Goal: Information Seeking & Learning: Learn about a topic

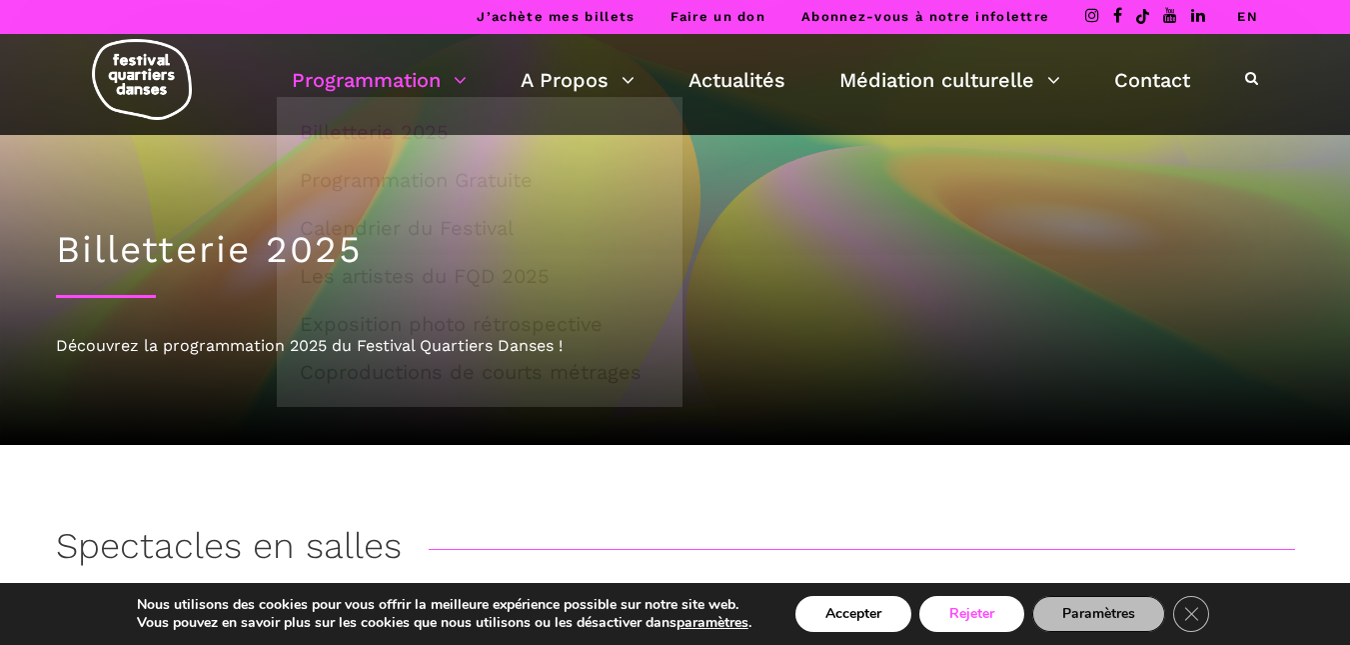
click at [953, 610] on button "Rejeter" at bounding box center [972, 614] width 105 height 36
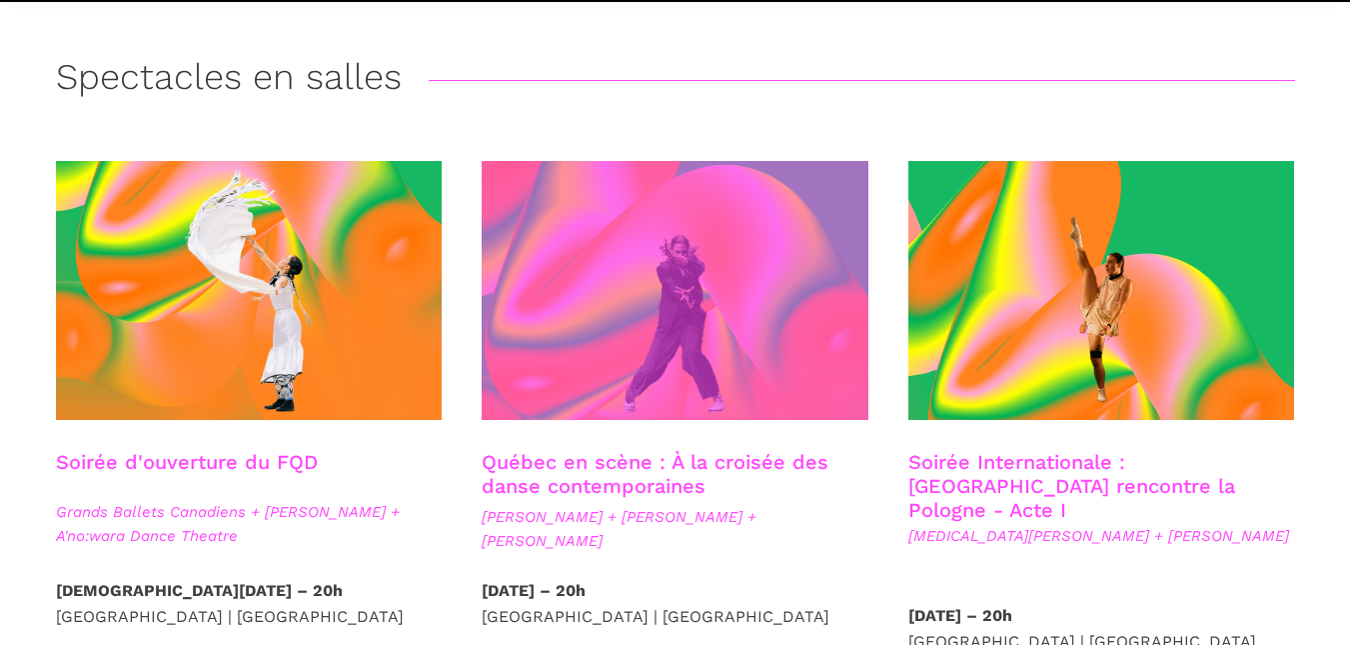
scroll to position [480, 0]
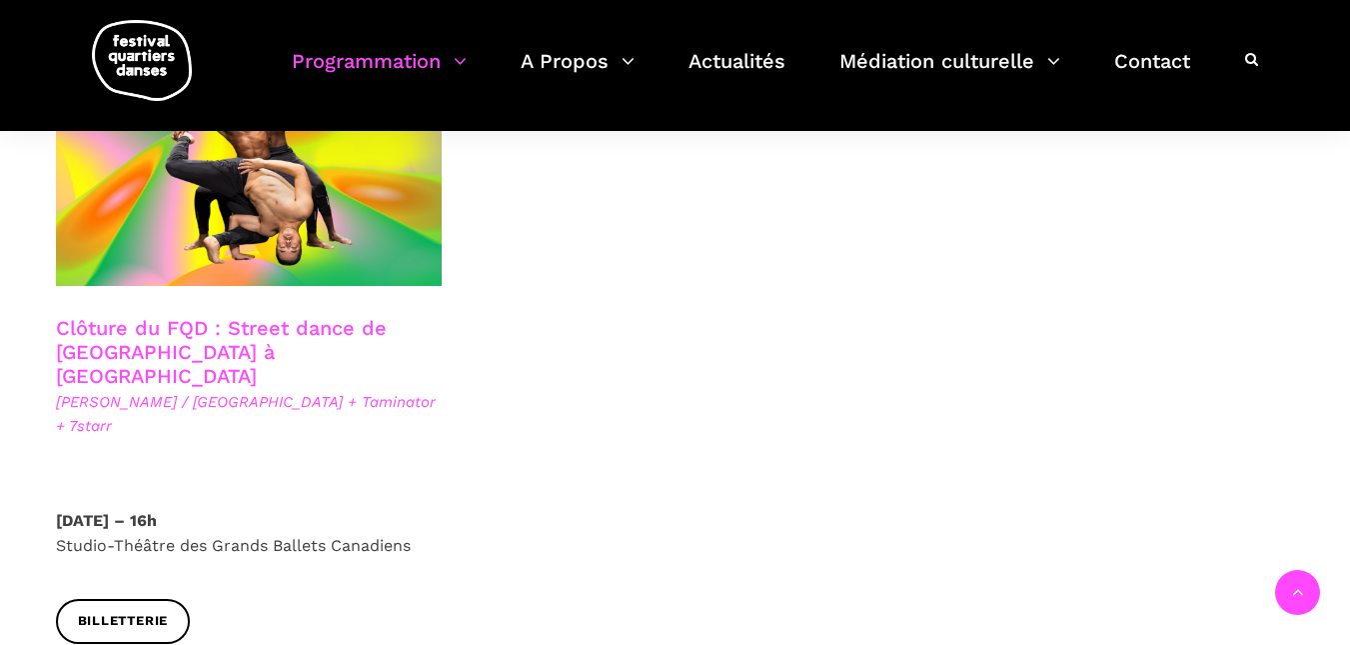
scroll to position [3479, 0]
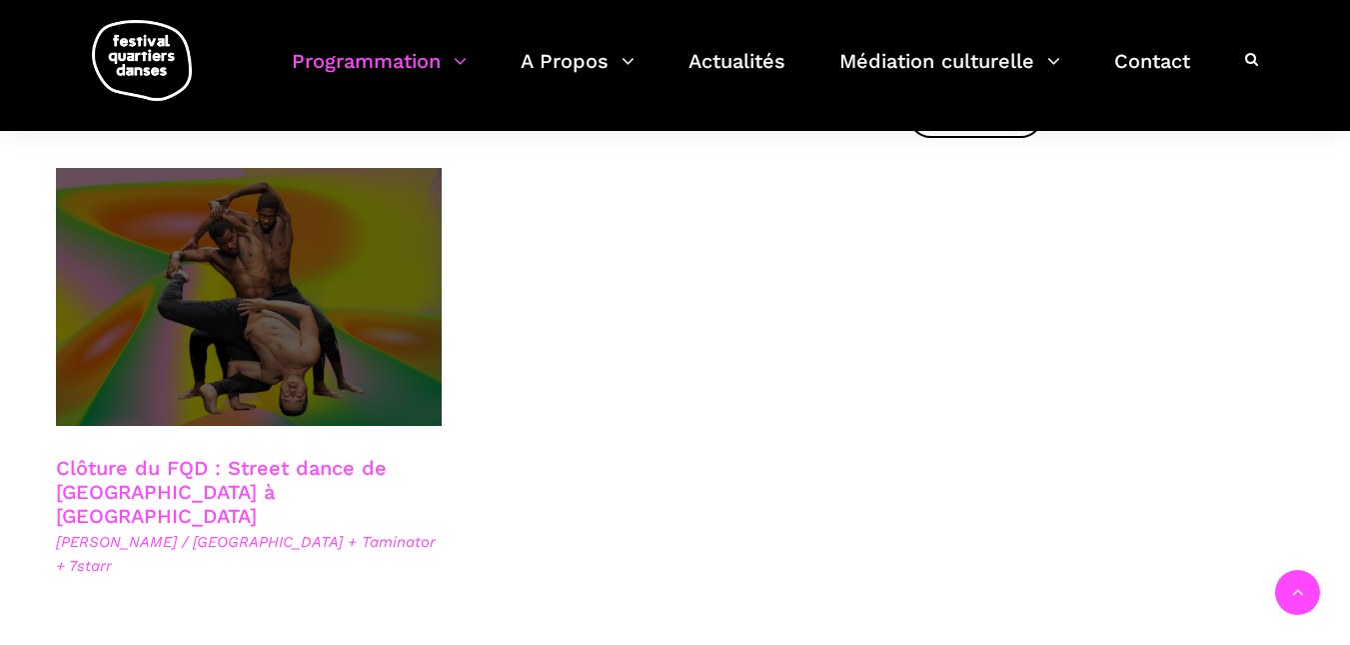
click at [187, 285] on span at bounding box center [249, 297] width 387 height 258
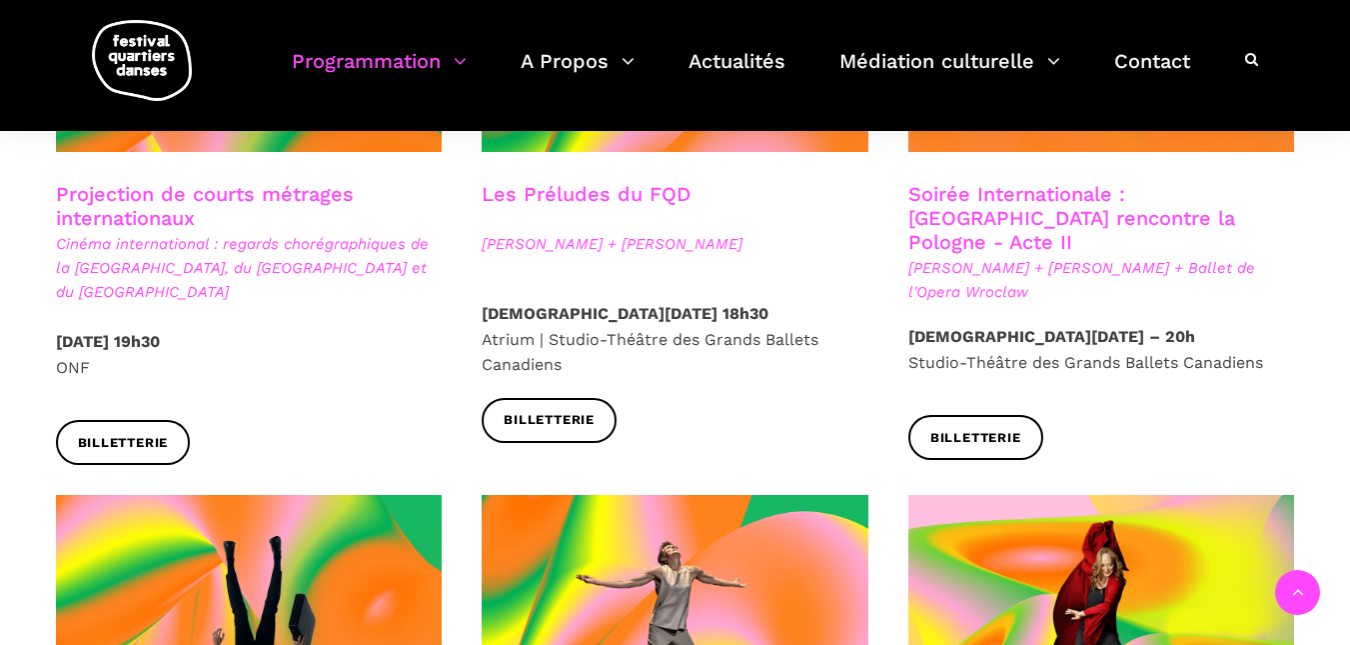
scroll to position [1799, 0]
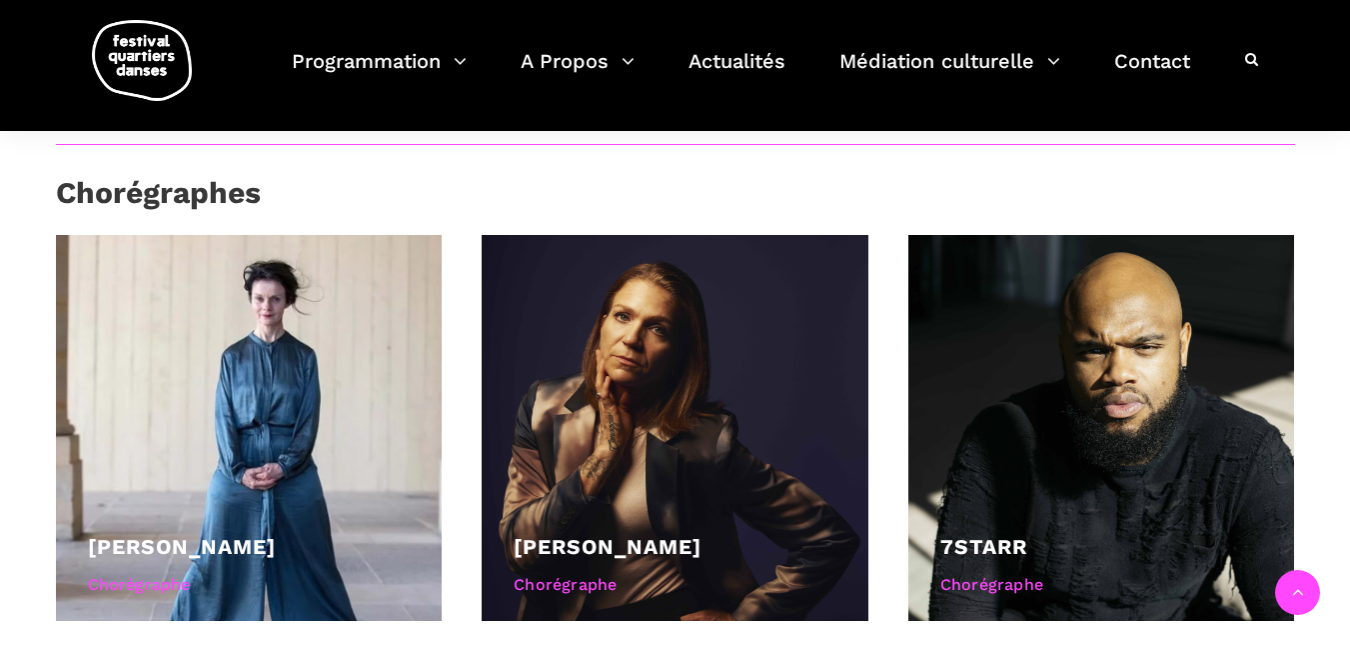
scroll to position [1319, 0]
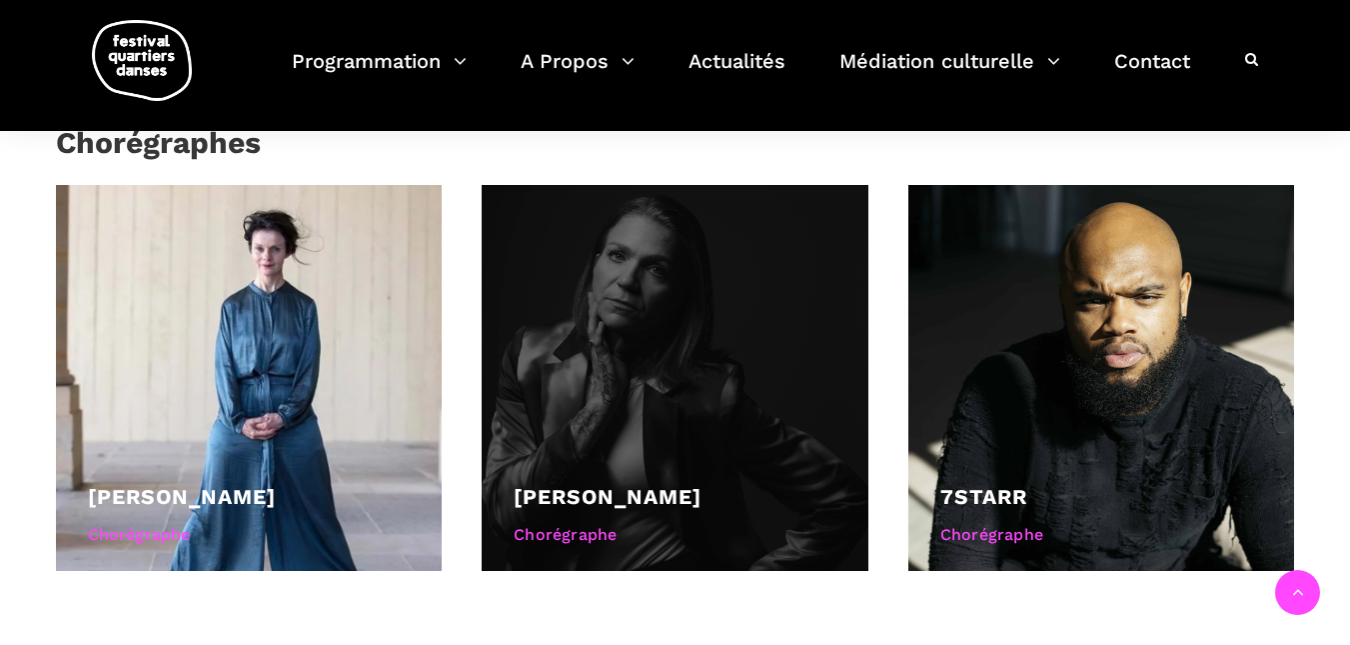
click at [616, 321] on div at bounding box center [675, 378] width 387 height 387
click at [548, 522] on div "Chorégraphe" at bounding box center [675, 535] width 323 height 26
click at [595, 484] on link "[PERSON_NAME]" at bounding box center [608, 496] width 188 height 25
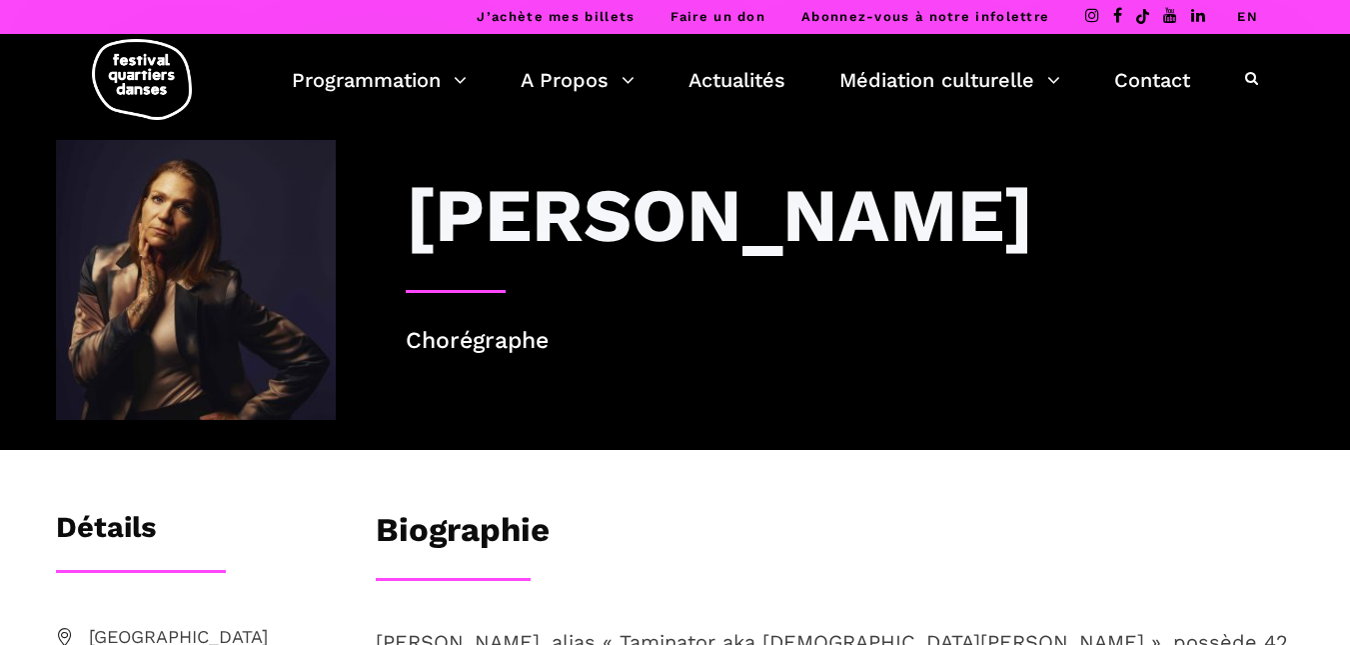
click at [821, 225] on h3 "Valérie Chartier" at bounding box center [720, 215] width 628 height 90
click at [727, 237] on h3 "Valérie Chartier" at bounding box center [720, 215] width 628 height 90
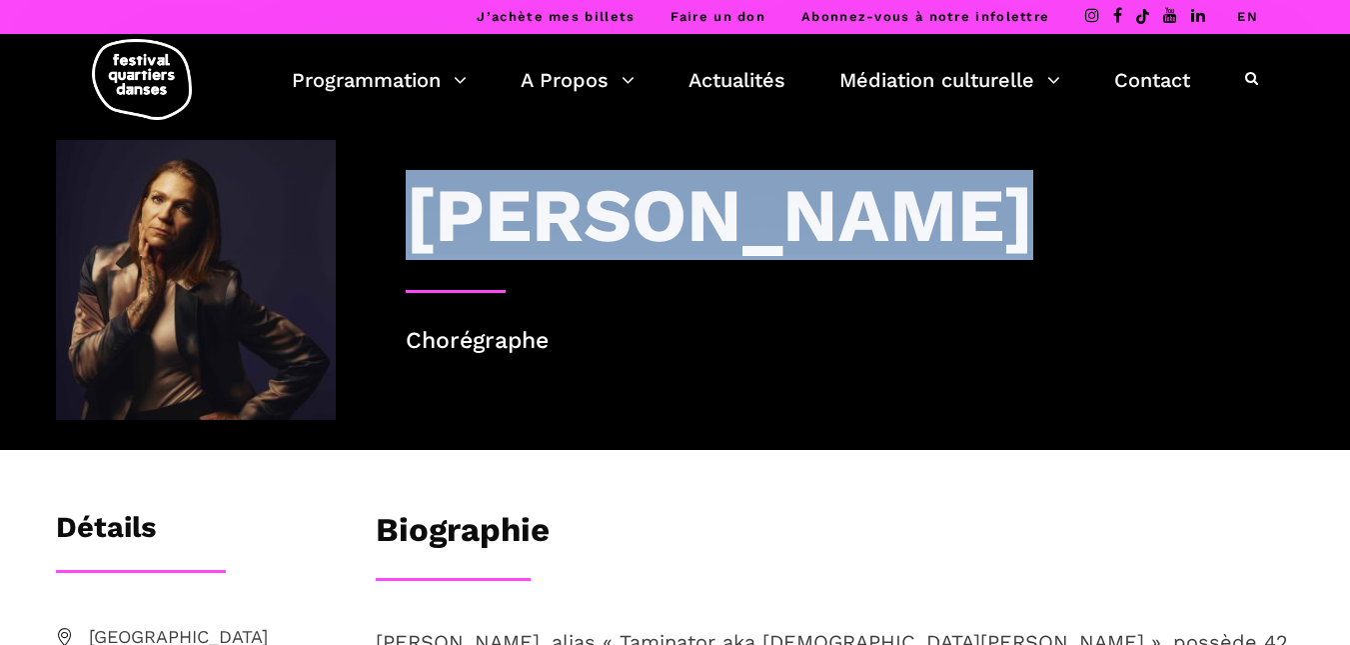
click at [727, 237] on h3 "Valérie Chartier" at bounding box center [720, 215] width 628 height 90
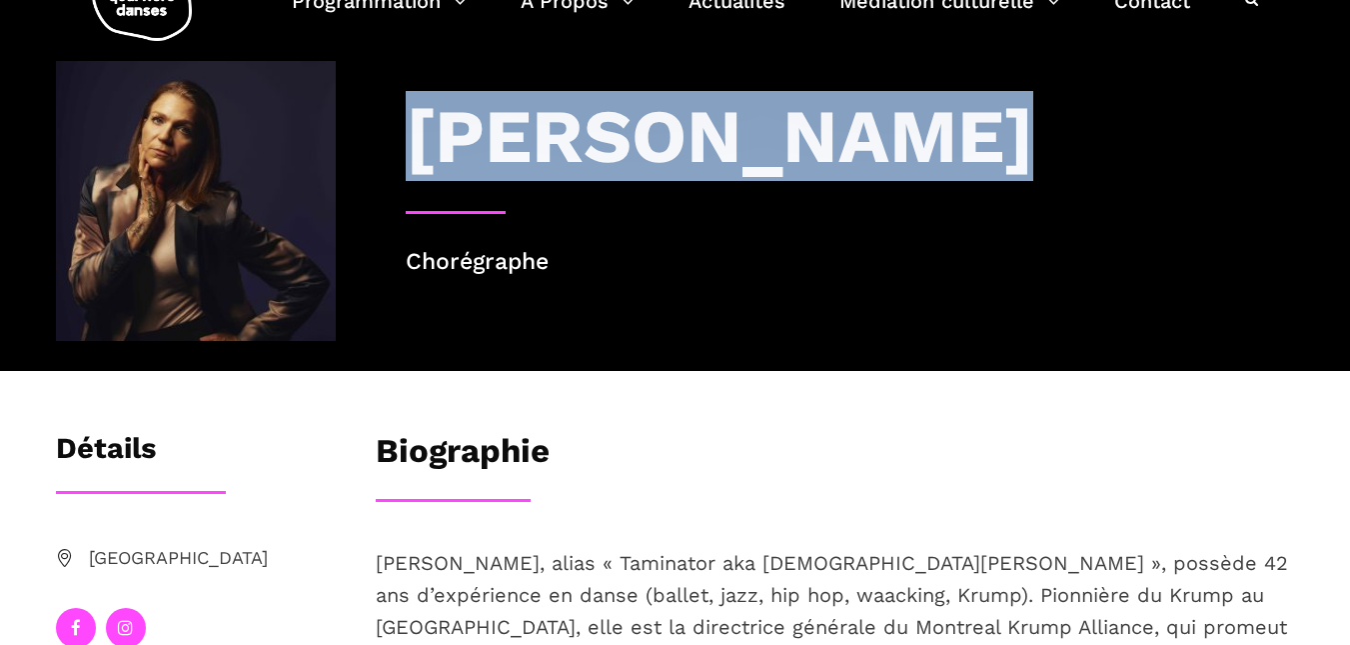
scroll to position [120, 0]
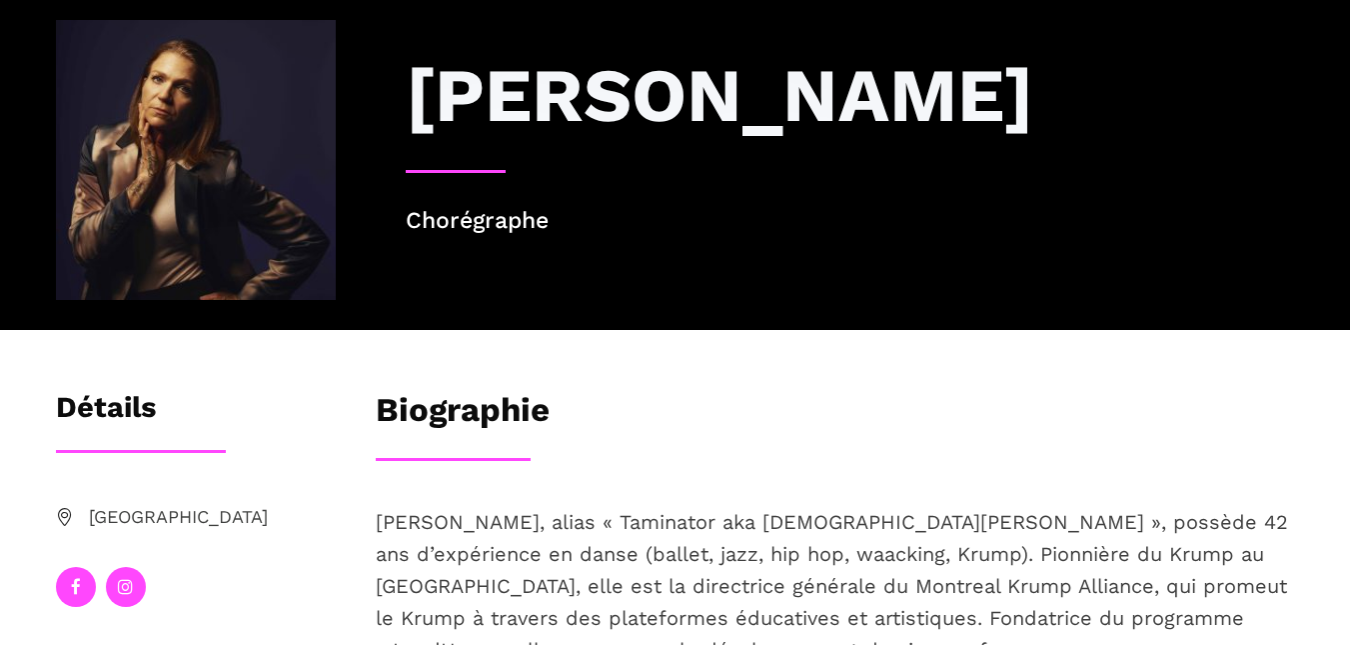
click at [766, 467] on div "Biographie Valérie Chartier, alias « Taminator aka Lady Maddripp », possède 42 …" at bounding box center [836, 592] width 960 height 405
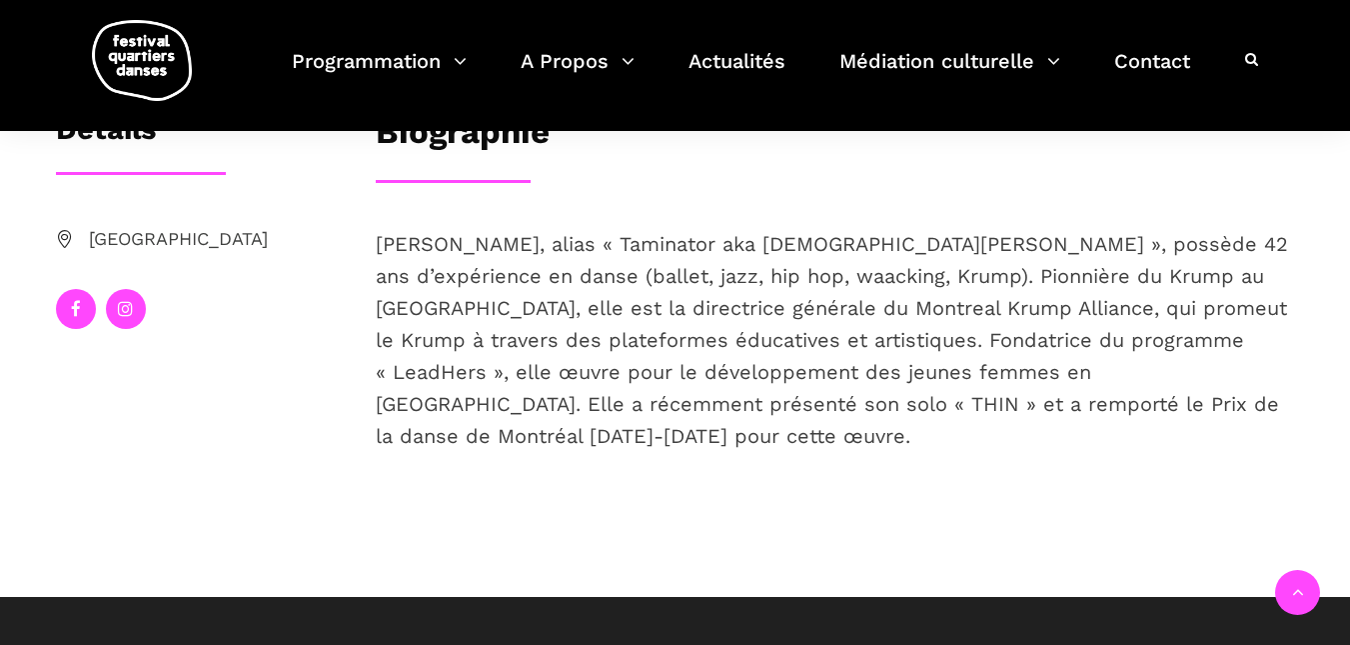
scroll to position [0, 0]
